Goal: Task Accomplishment & Management: Use online tool/utility

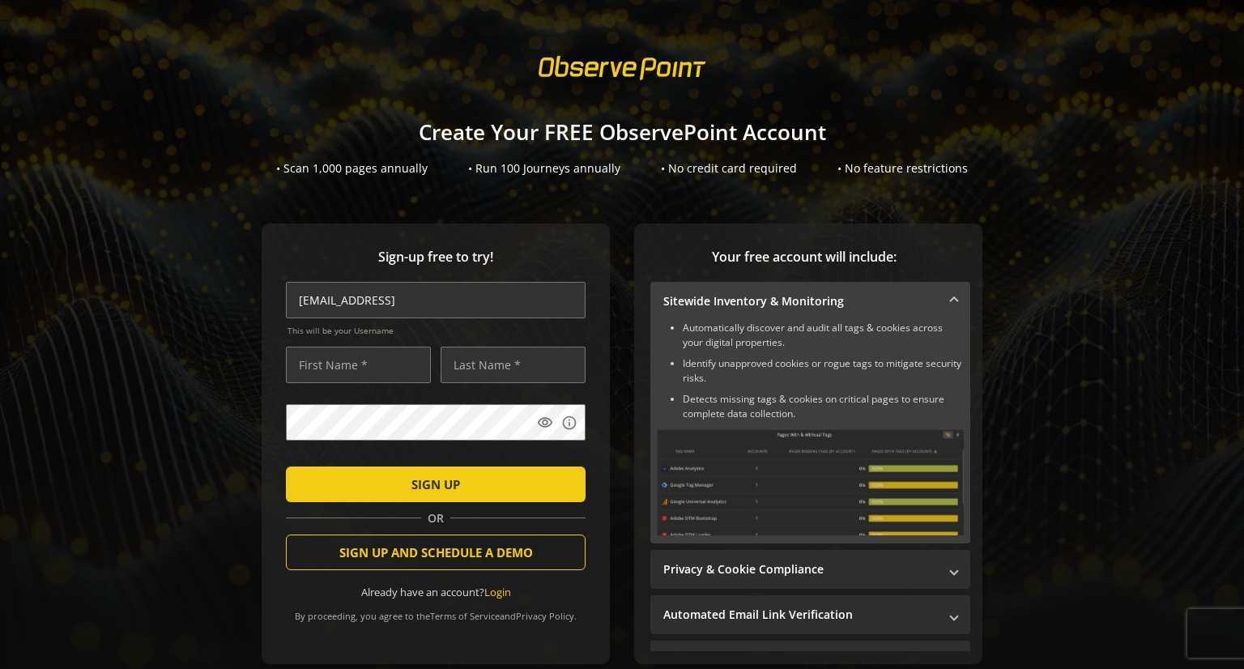
scroll to position [230, 0]
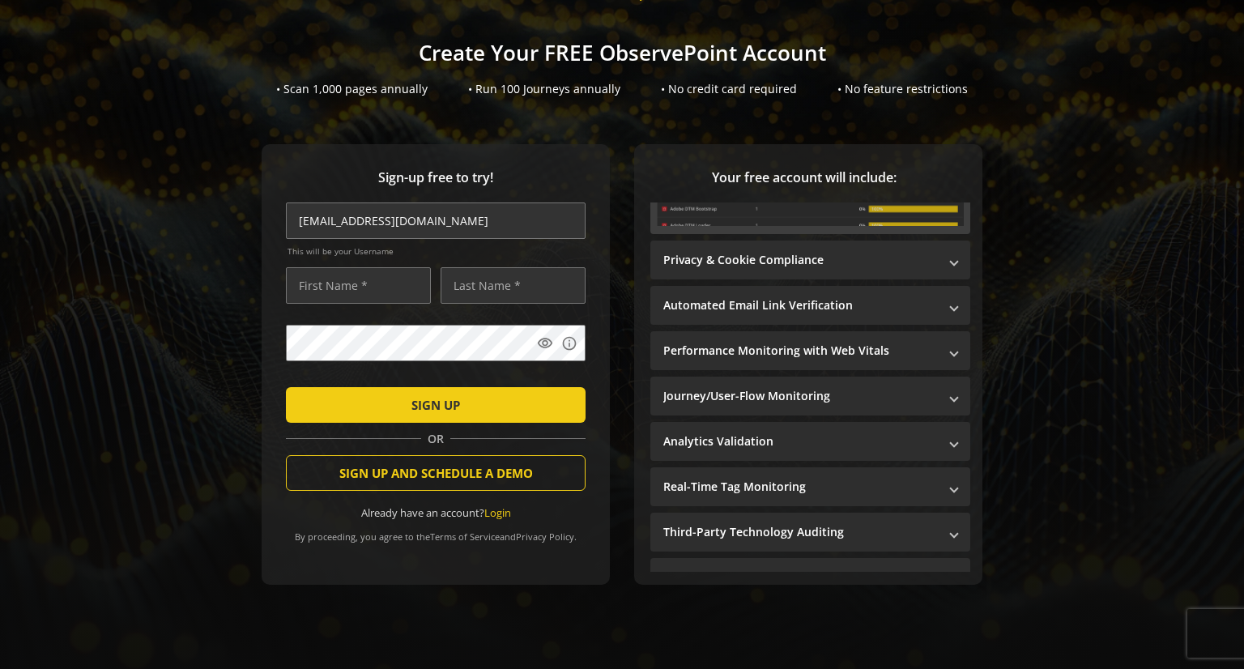
type input "[EMAIL_ADDRESS][DOMAIN_NAME]"
type input "Boomer"
type input ":"
type input "[PERSON_NAME]"
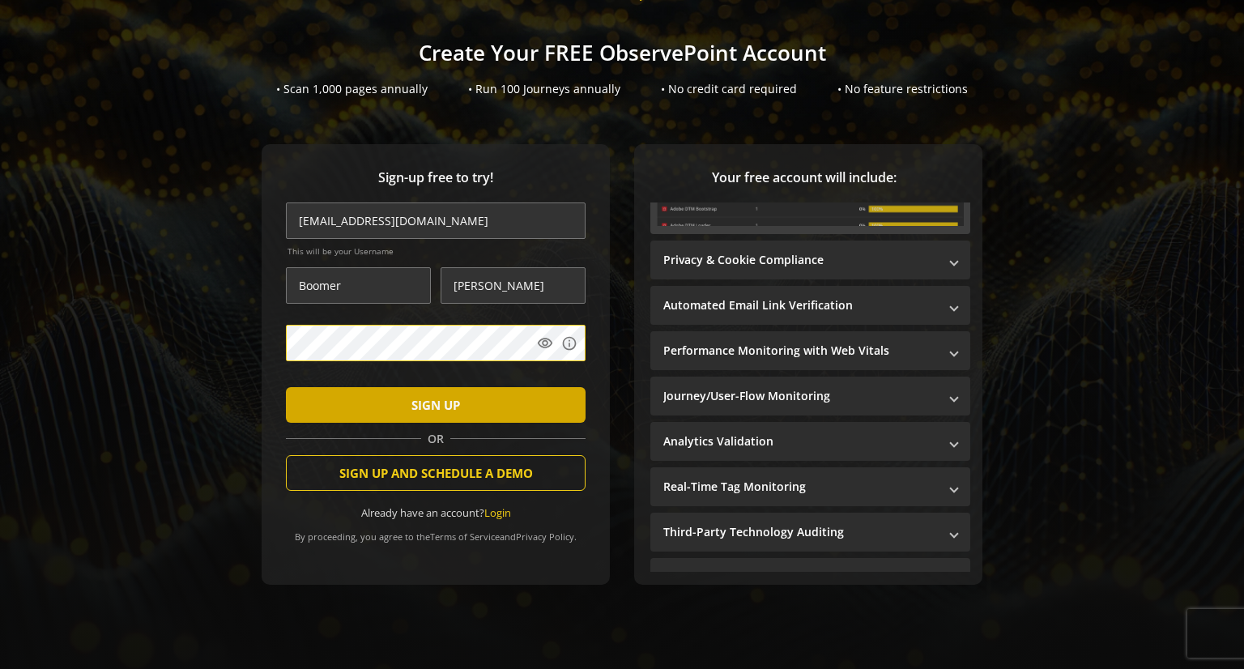
click at [434, 390] on span "SIGN UP" at bounding box center [435, 404] width 49 height 29
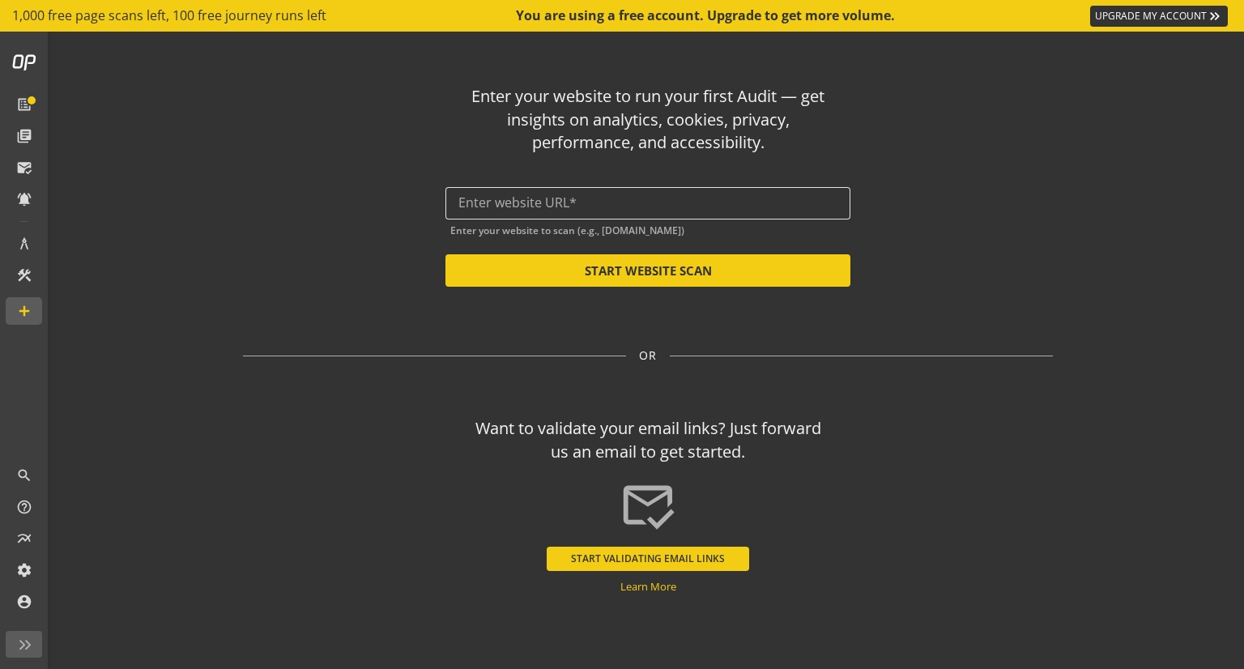
click at [472, 204] on input "text" at bounding box center [647, 202] width 379 height 15
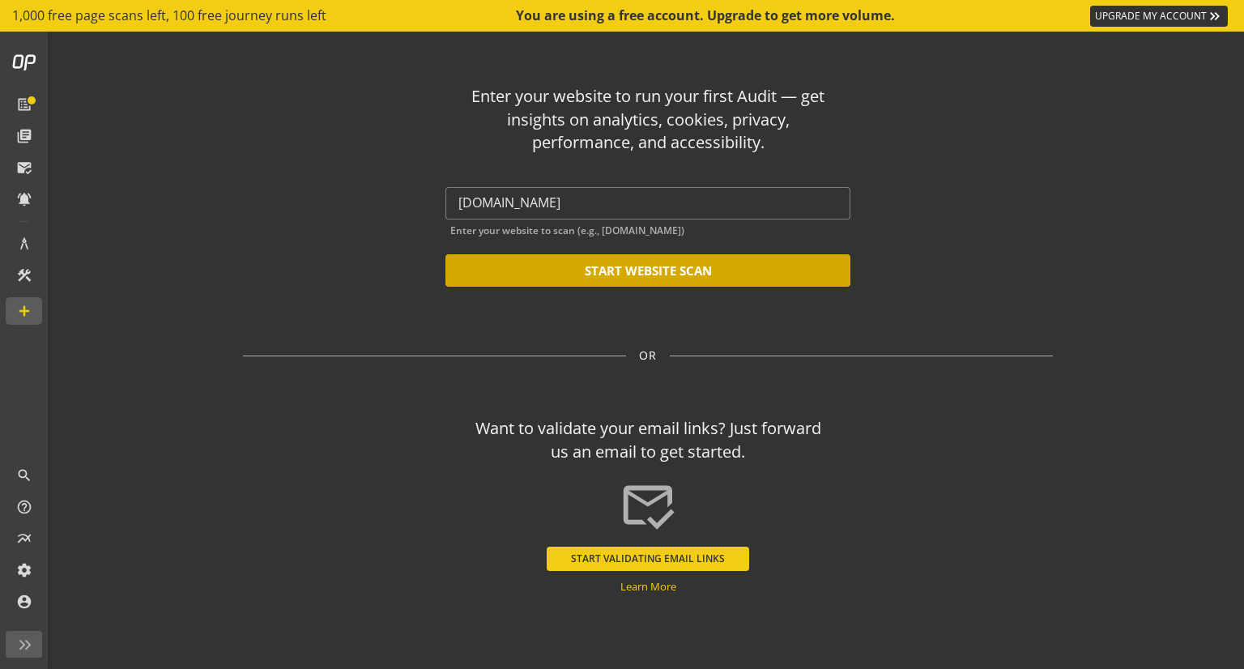
click at [470, 264] on button "START WEBSITE SCAN" at bounding box center [647, 270] width 405 height 32
type input "[URL][DOMAIN_NAME]"
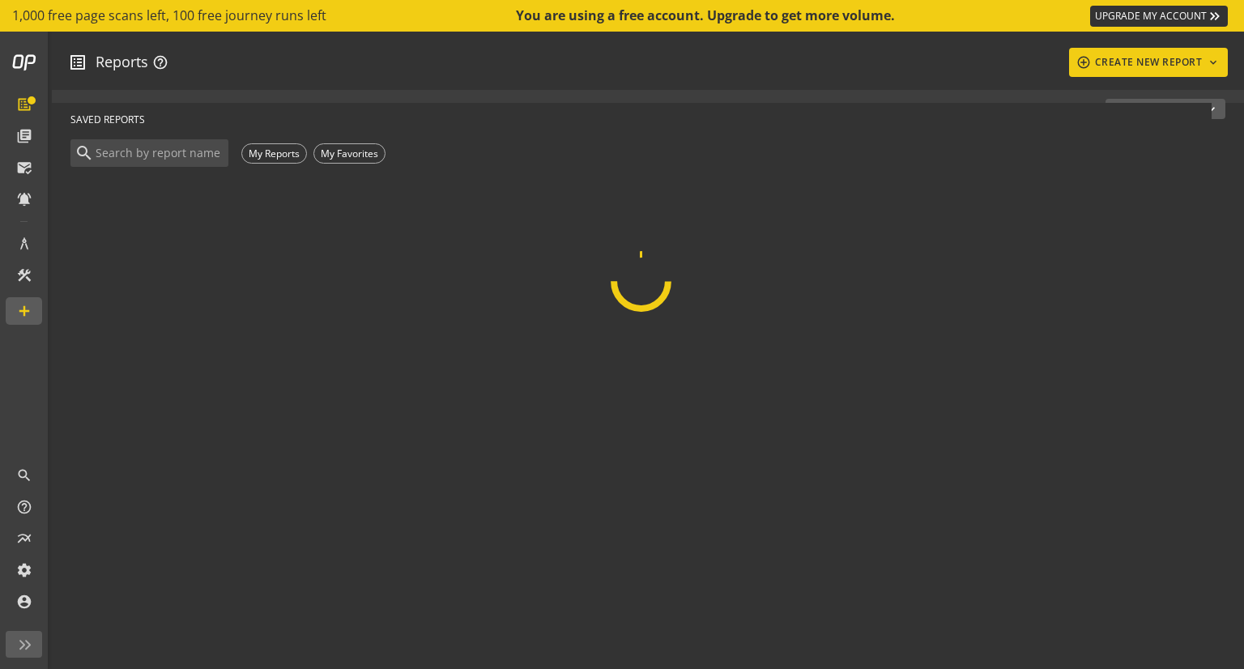
click at [501, 198] on op-account-reports-saved-reports-table "SAVED REPORTS search My Reports My Favorites Type Saved reports Description Cre…" at bounding box center [648, 207] width 1192 height 209
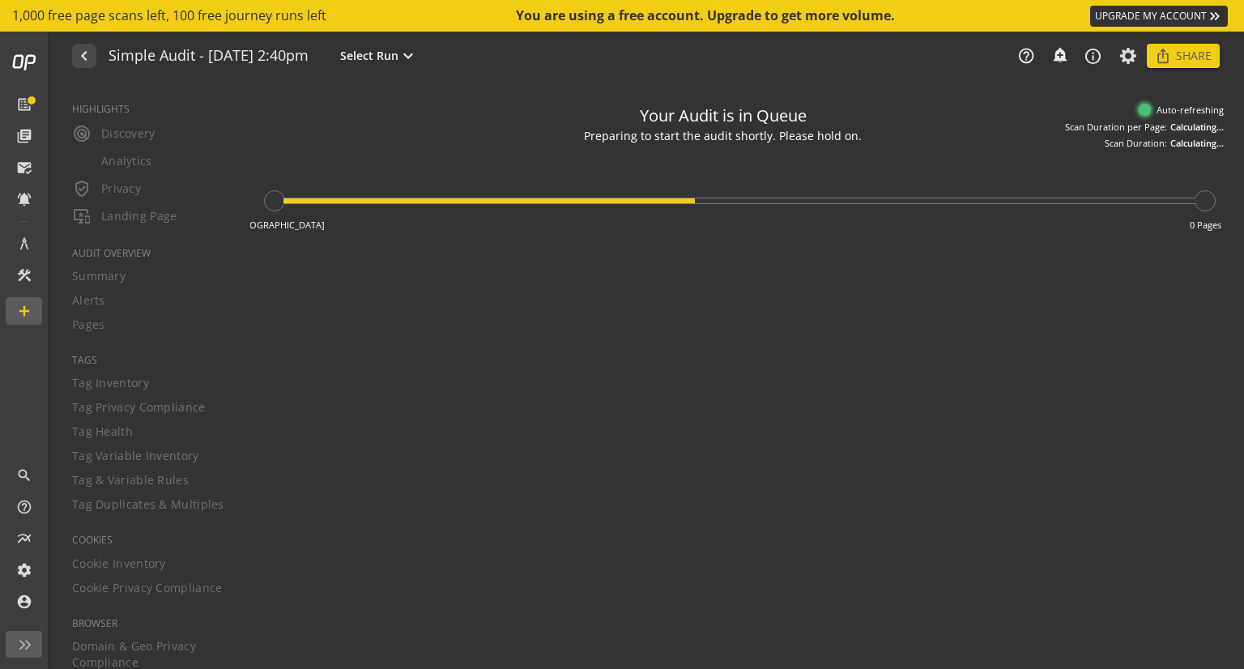
type textarea "Notes can include: -a description of what this audit is validating -changes in …"
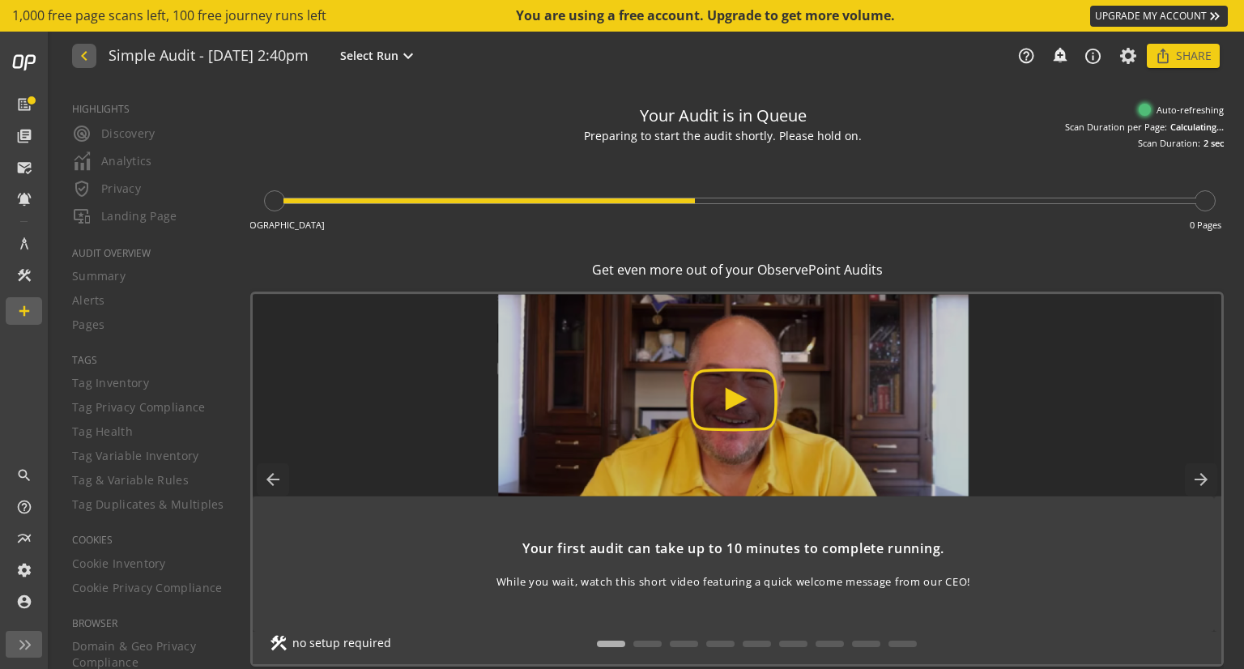
click at [92, 53] on button "navigate_before" at bounding box center [84, 56] width 24 height 24
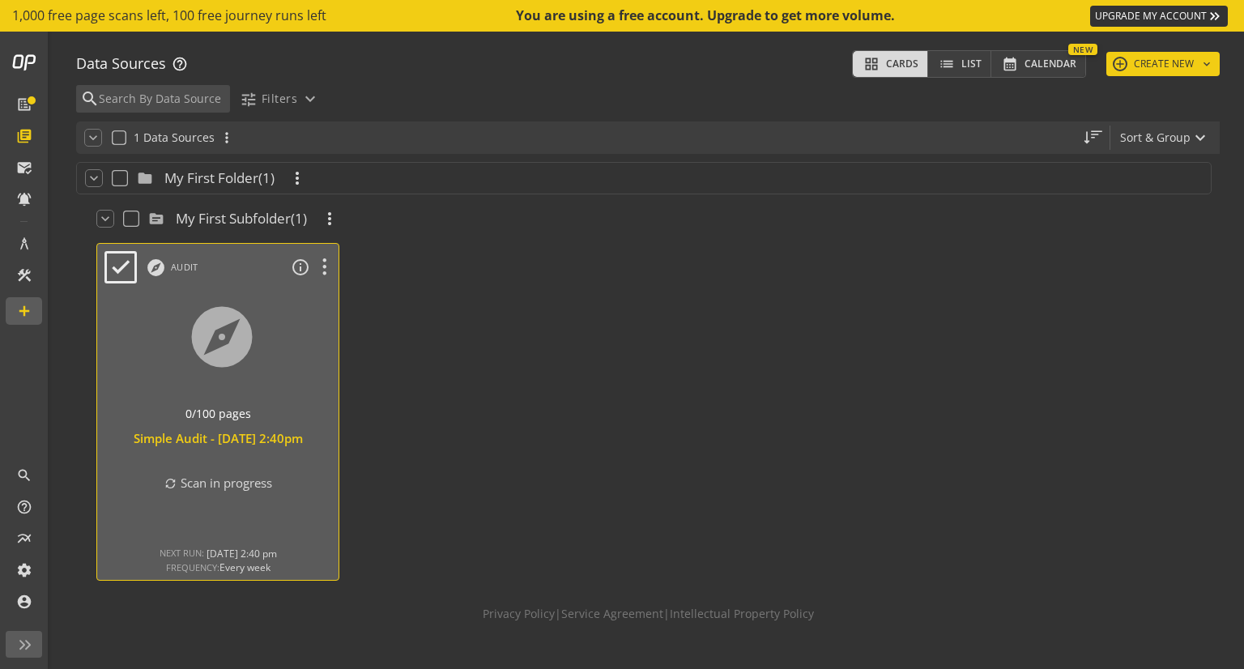
click at [266, 325] on div at bounding box center [218, 357] width 253 height 136
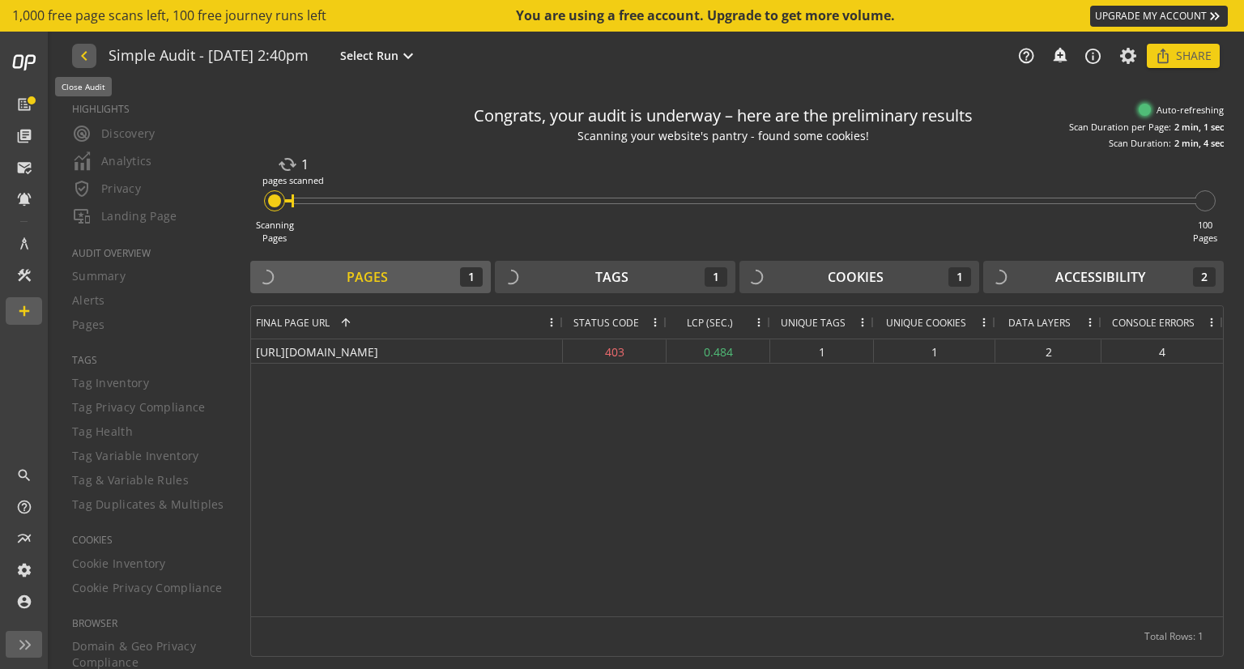
click at [80, 63] on mat-icon "navigate_before" at bounding box center [82, 55] width 17 height 19
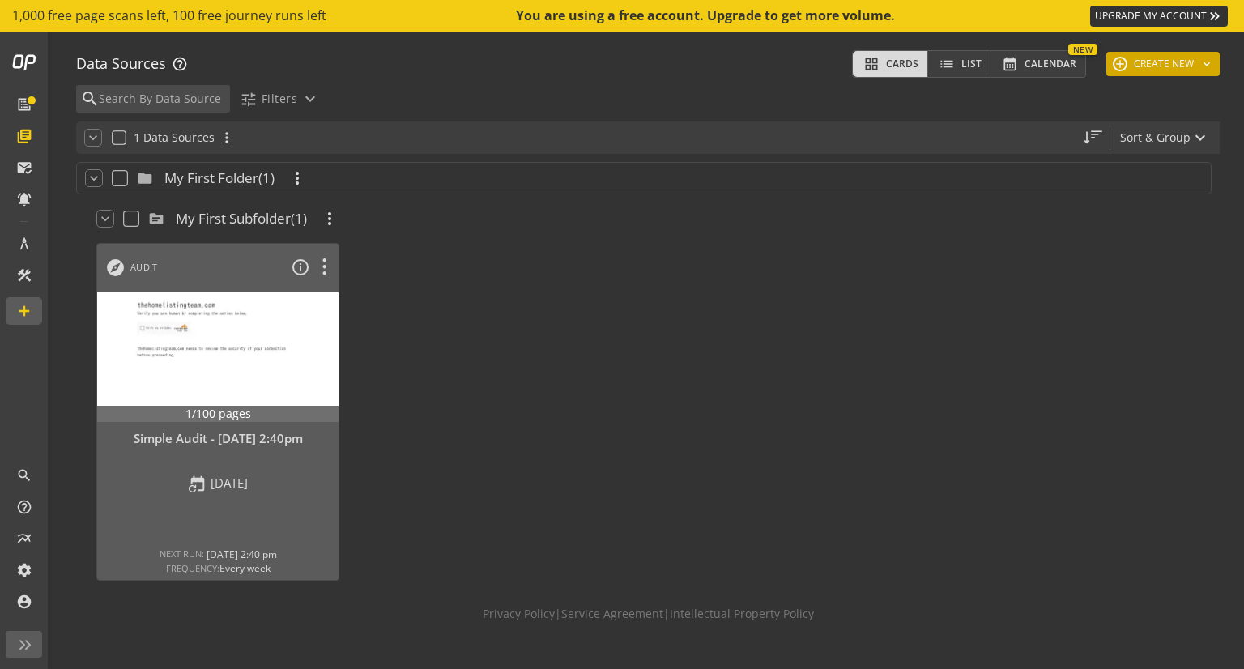
click at [1113, 61] on mat-icon "add" at bounding box center [1120, 64] width 15 height 15
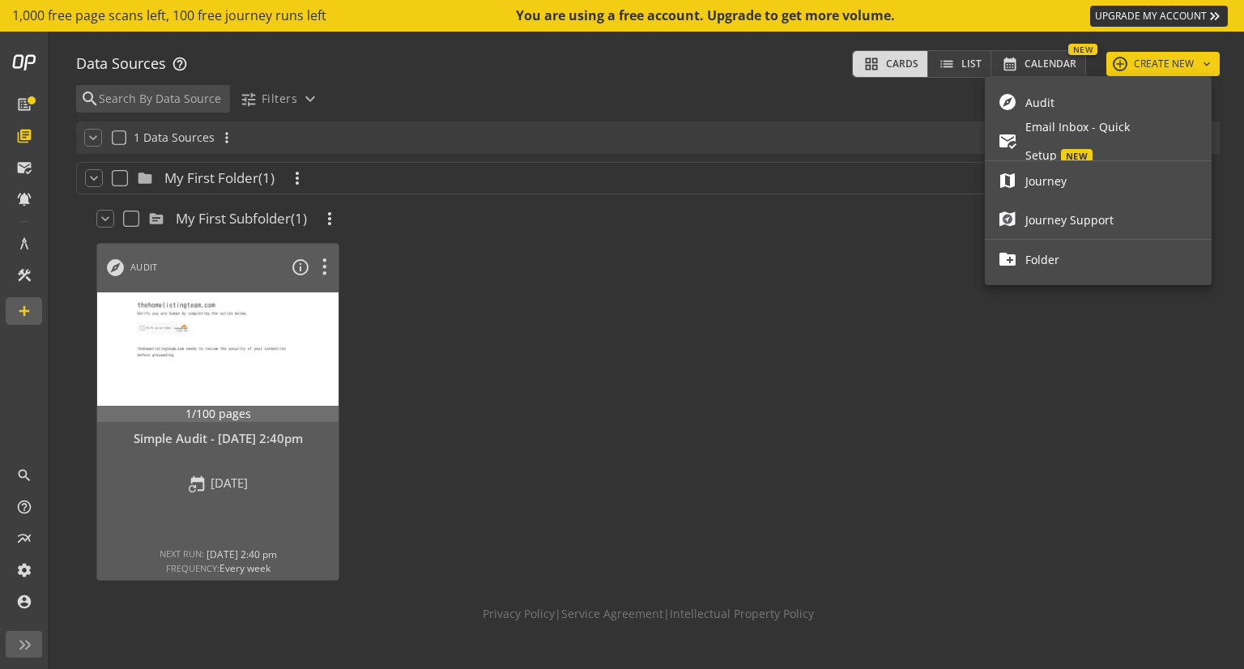
click at [1067, 100] on span "Audit" at bounding box center [1111, 102] width 173 height 28
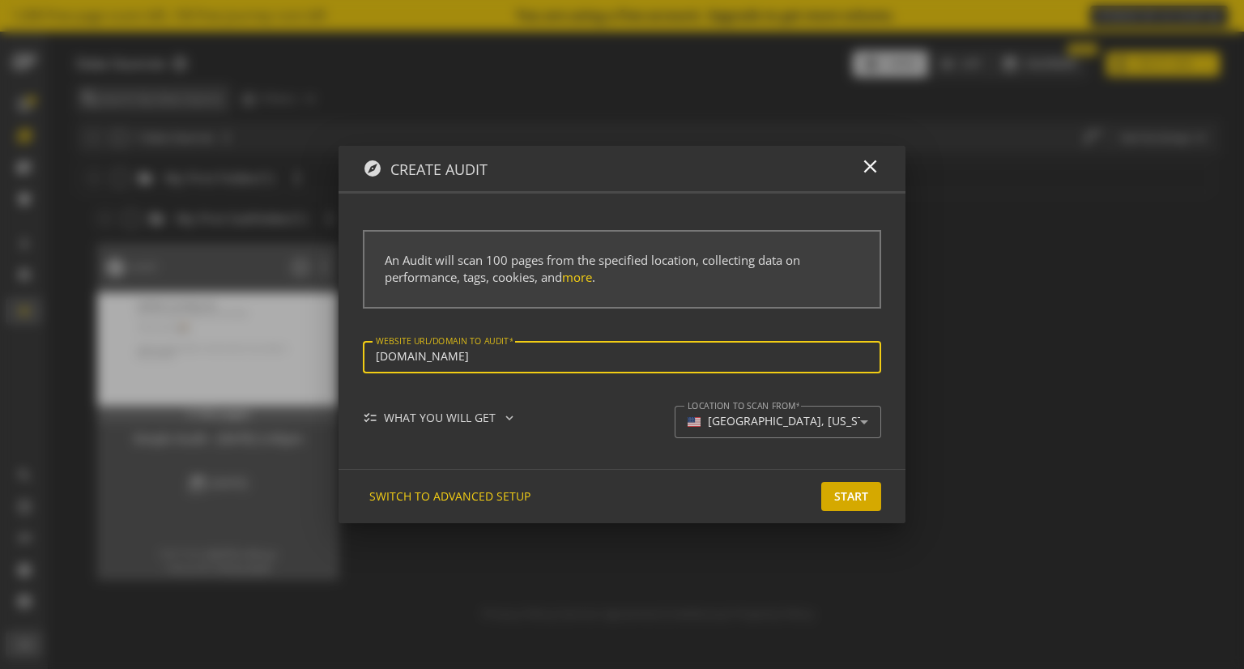
type input "[URL][DOMAIN_NAME]"
click at [863, 490] on span "Start" at bounding box center [851, 496] width 34 height 29
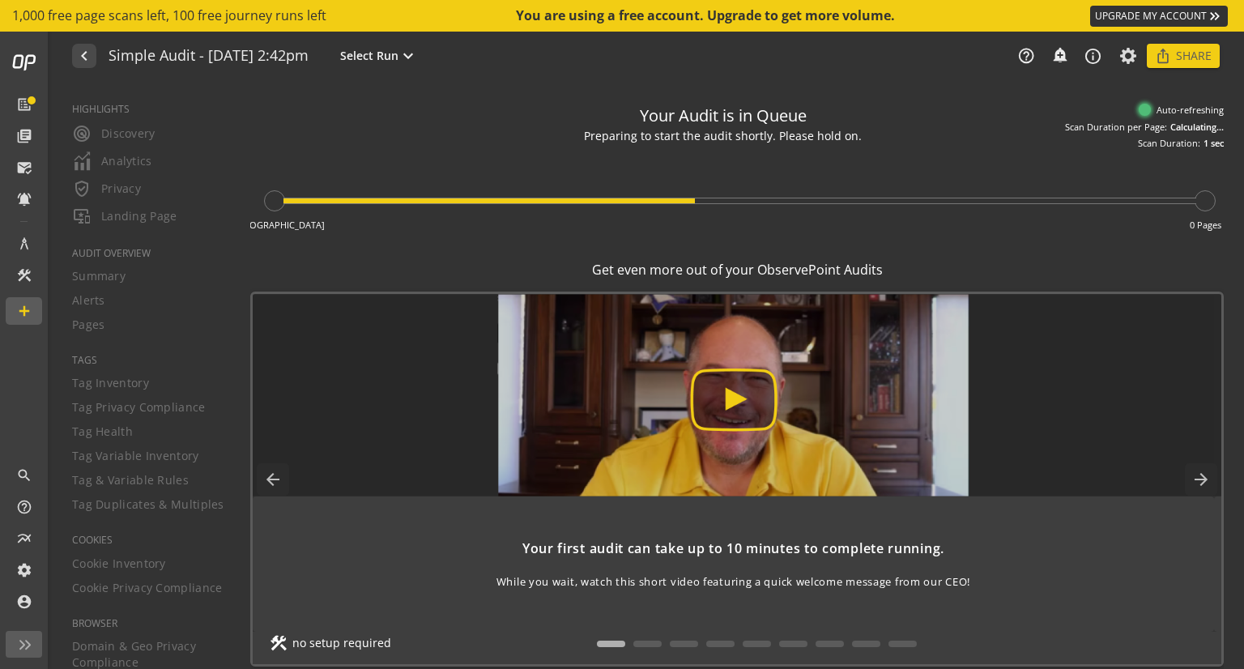
type textarea "Notes can include: -a description of what this audit is validating -changes in …"
